Goal: Transaction & Acquisition: Purchase product/service

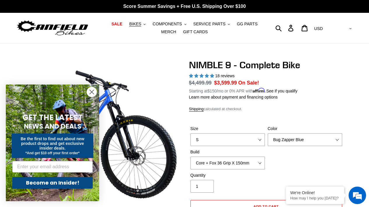
select select "highest-rating"
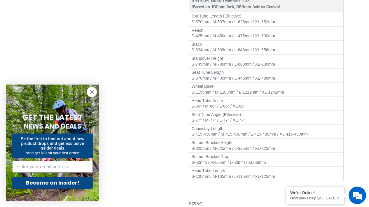
click at [91, 90] on circle "Close dialog" at bounding box center [92, 92] width 10 height 10
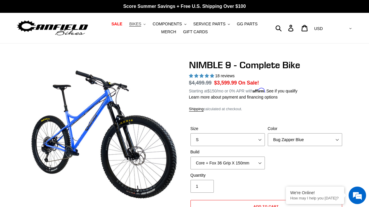
click at [136, 25] on span "BIKES" at bounding box center [135, 24] width 12 height 5
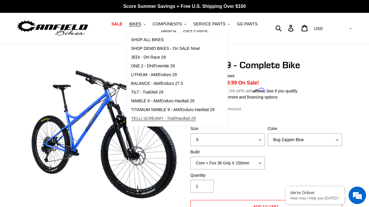
click at [170, 118] on span "YELLI SCREAMY - Trail/Hardtail 29" at bounding box center [163, 118] width 65 height 5
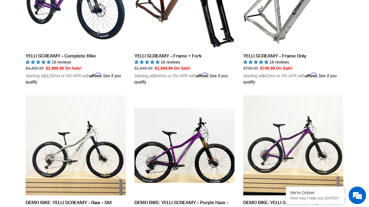
scroll to position [108, 0]
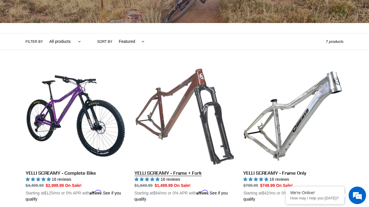
click at [160, 121] on link "YELLI SCREAMY - Frame + Fork" at bounding box center [184, 134] width 100 height 137
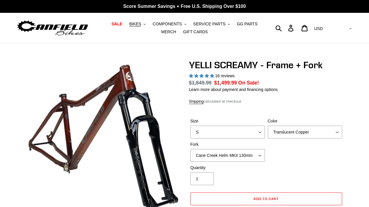
select select "highest-rating"
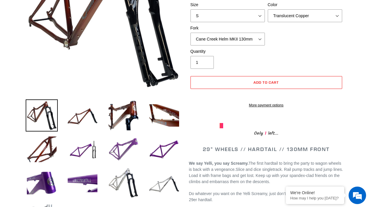
scroll to position [125, 0]
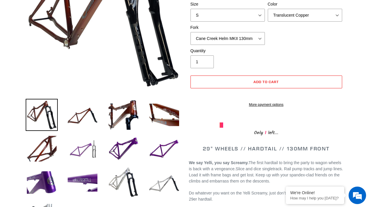
click at [92, 147] on img at bounding box center [83, 149] width 32 height 32
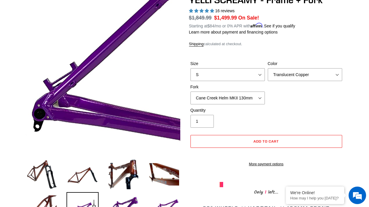
scroll to position [0, 0]
